Goal: Task Accomplishment & Management: Manage account settings

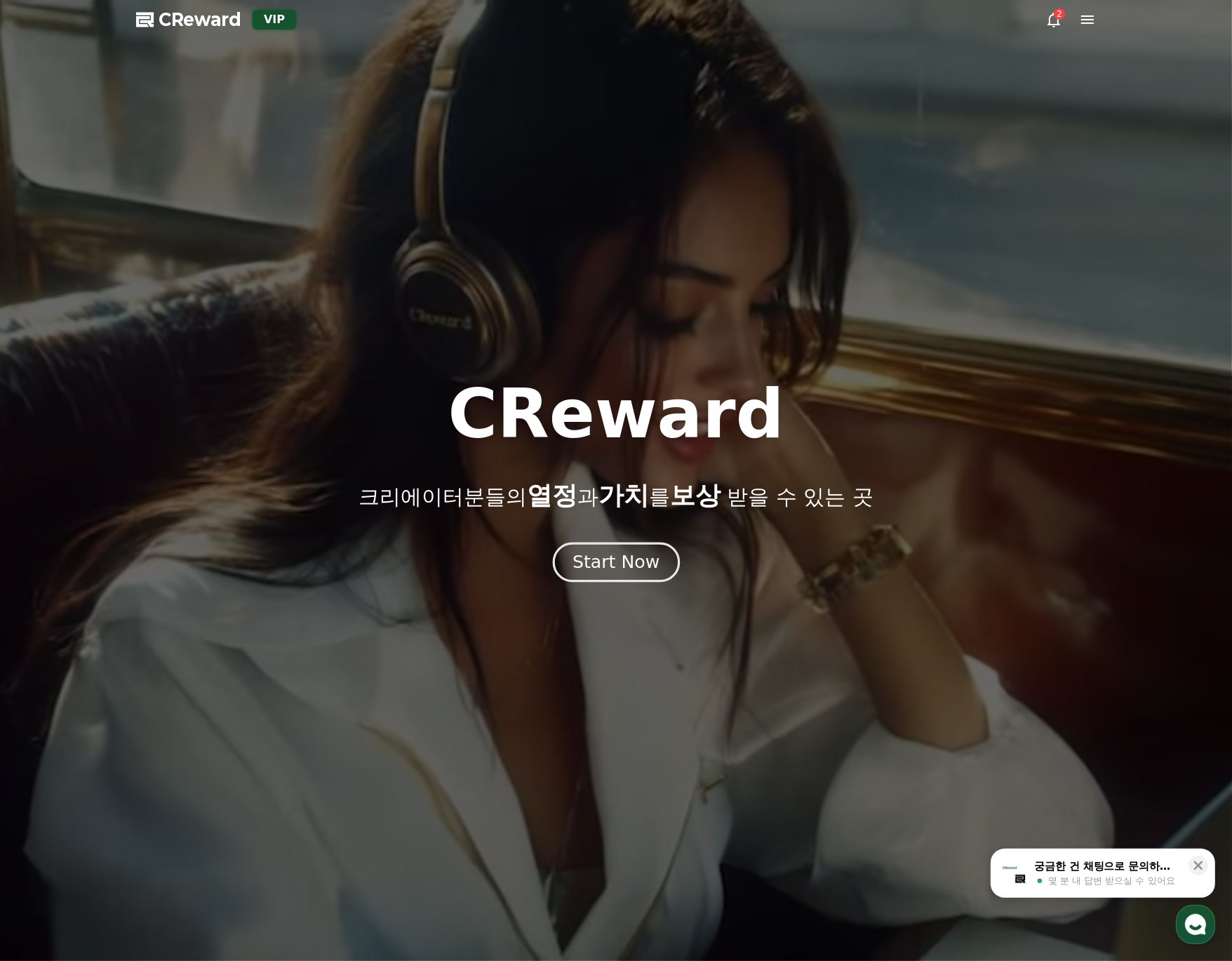
click at [599, 549] on button "Start Now" at bounding box center [616, 562] width 127 height 40
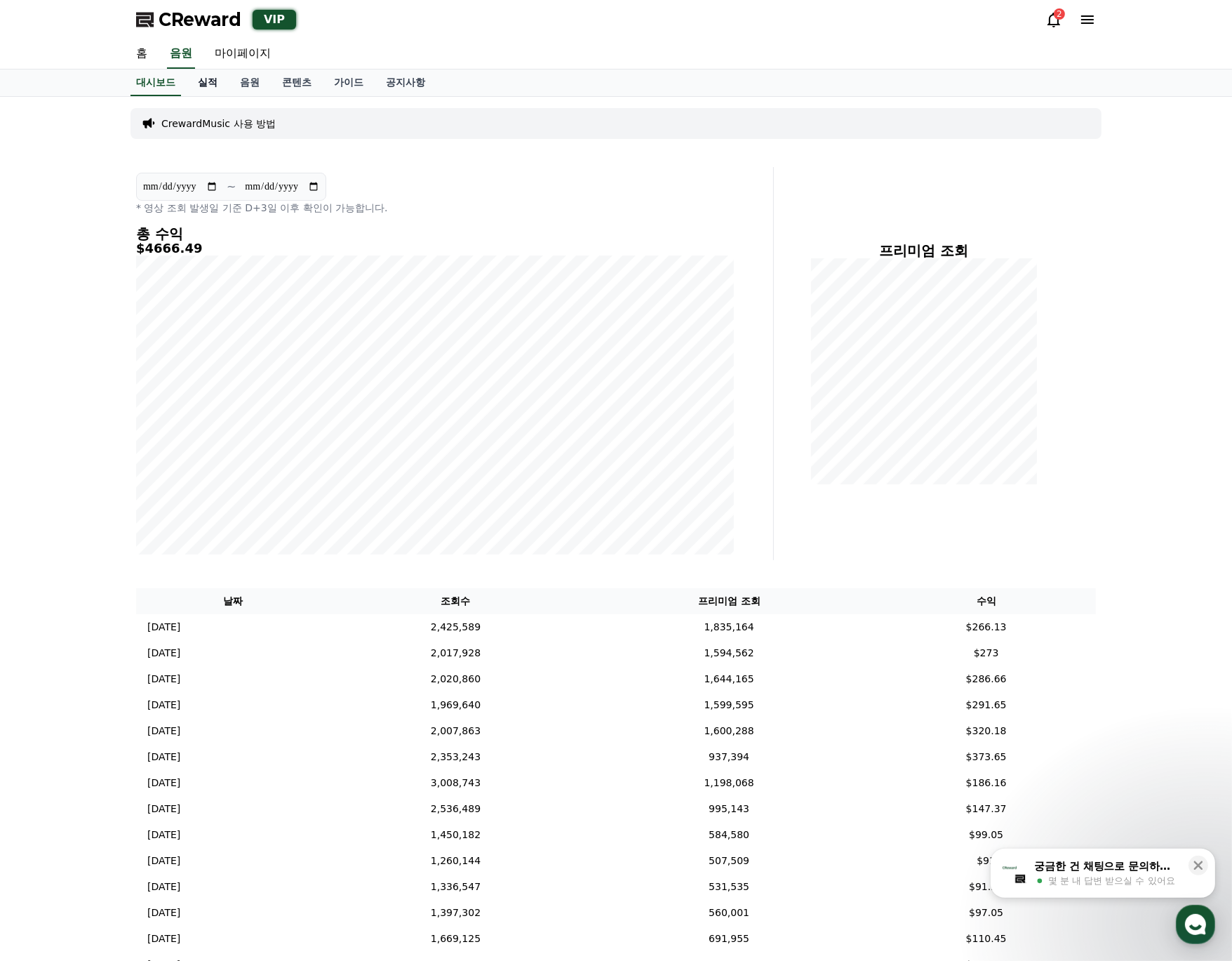
click at [216, 88] on link "실적" at bounding box center [207, 82] width 42 height 26
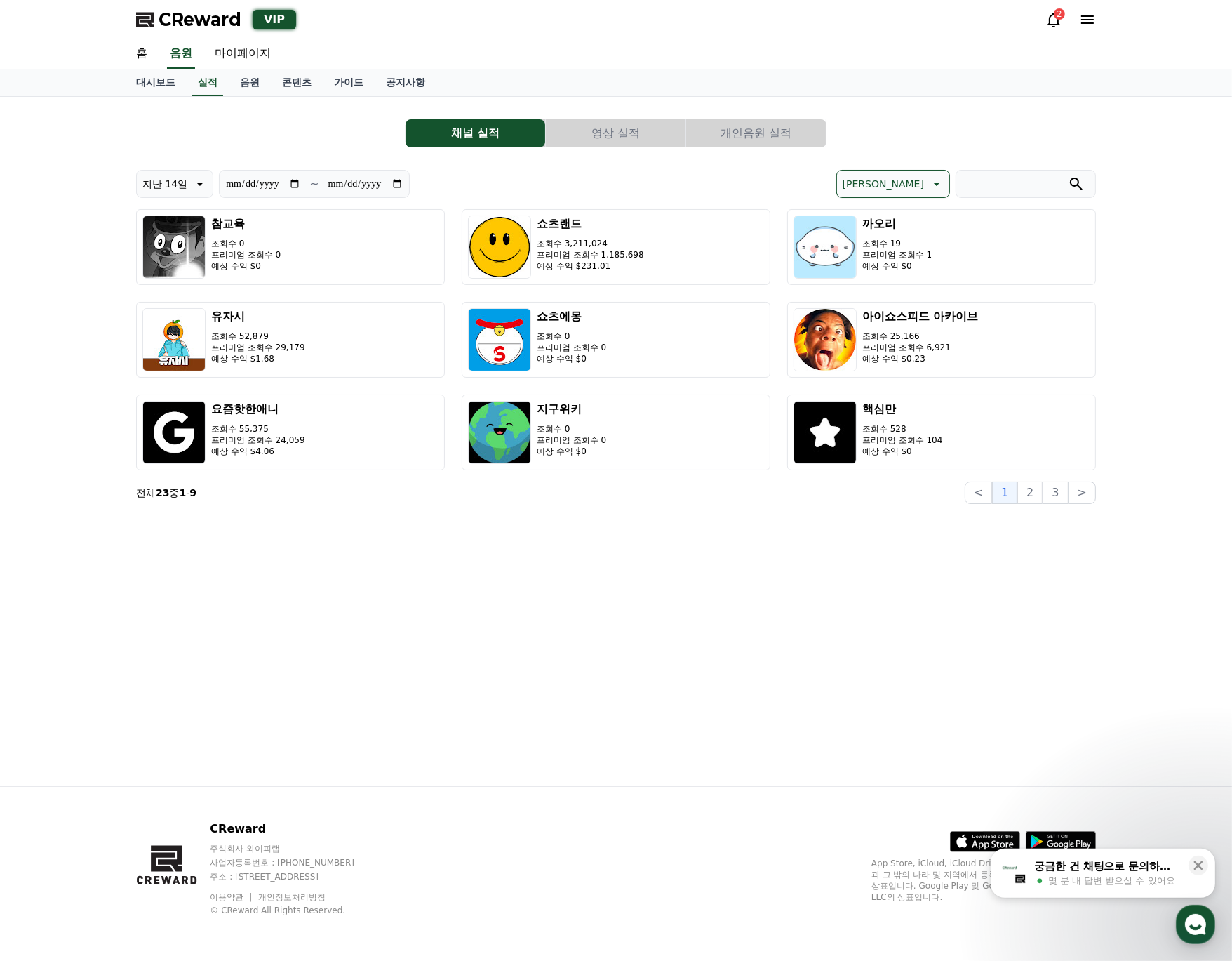
click at [786, 155] on div "**********" at bounding box center [616, 306] width 960 height 396
click at [257, 84] on link "음원" at bounding box center [249, 82] width 42 height 26
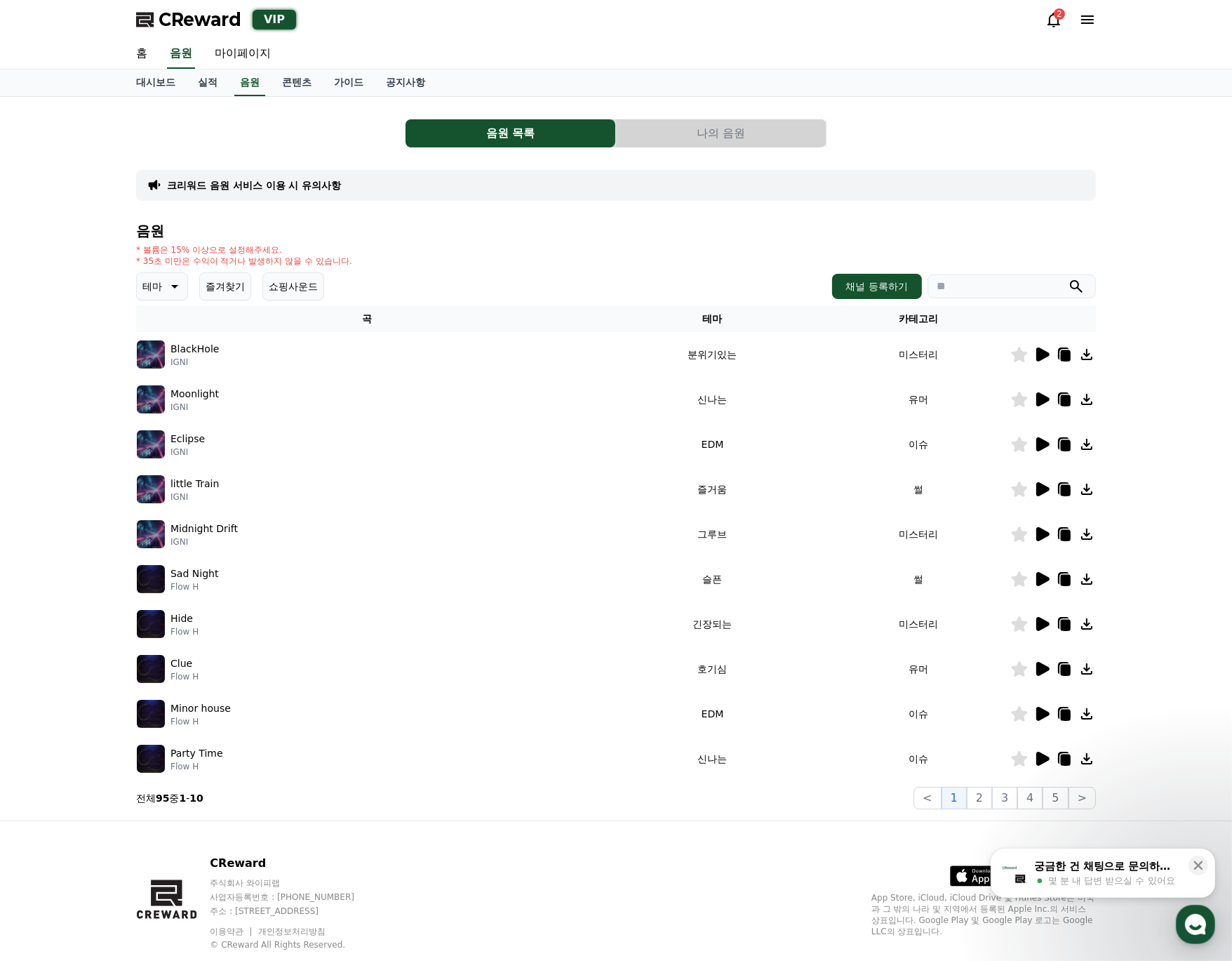
click at [706, 126] on button "나의 음원" at bounding box center [721, 133] width 210 height 28
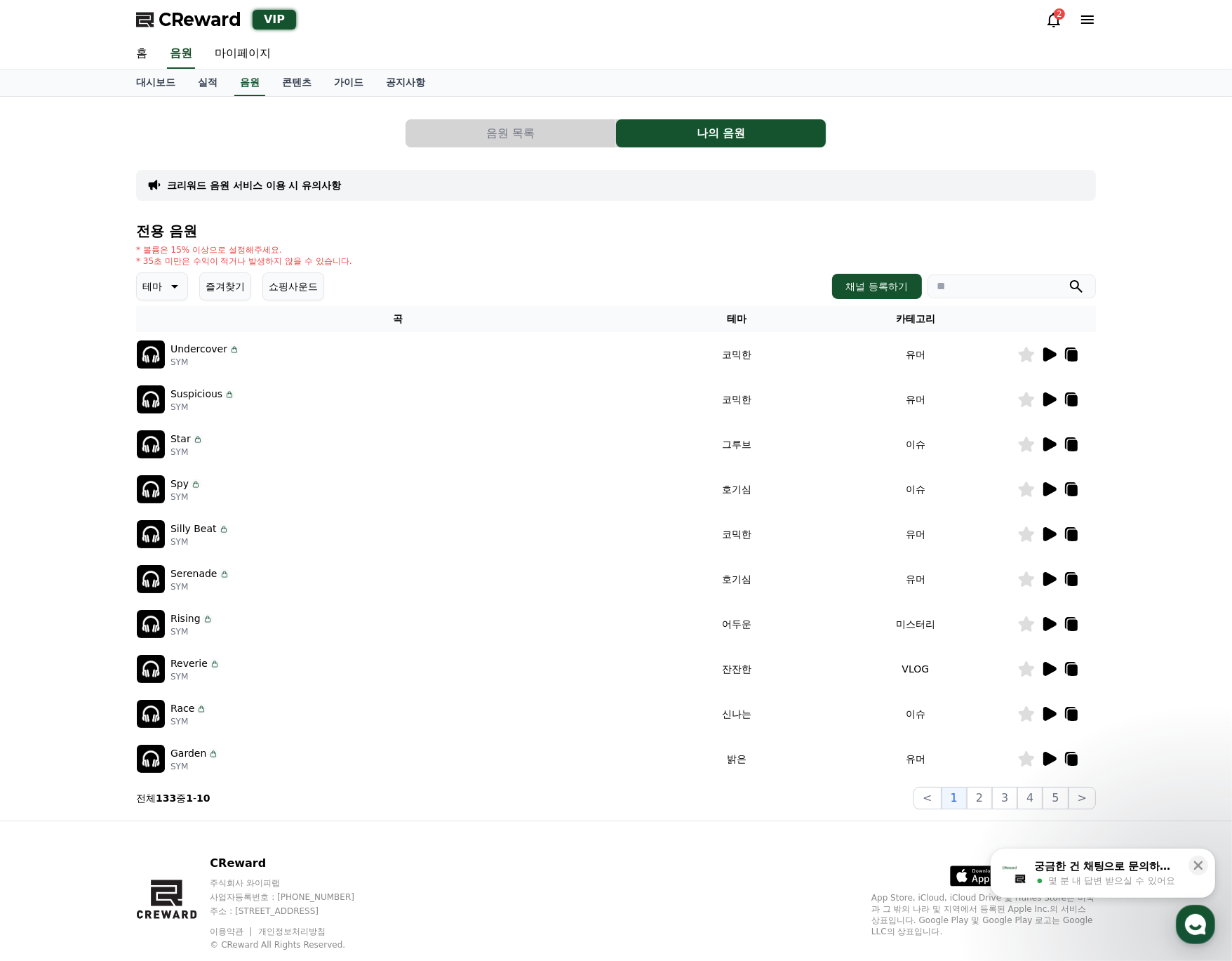
click at [502, 139] on button "음원 목록" at bounding box center [511, 133] width 210 height 28
